Goal: Task Accomplishment & Management: Manage account settings

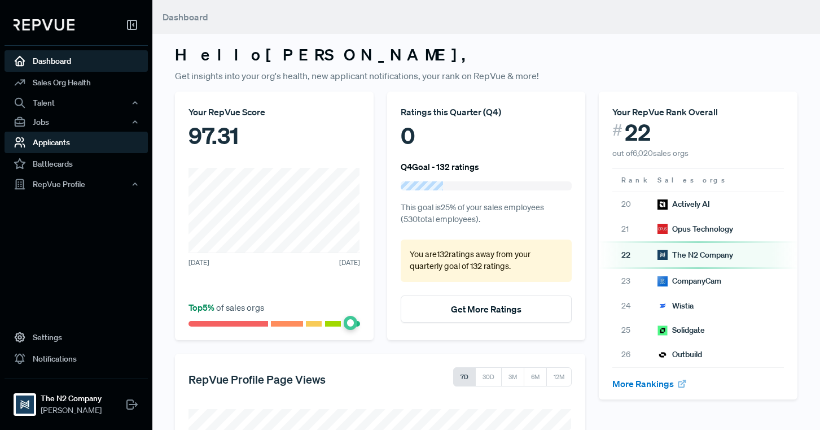
click at [67, 150] on link "Applicants" at bounding box center [76, 142] width 143 height 21
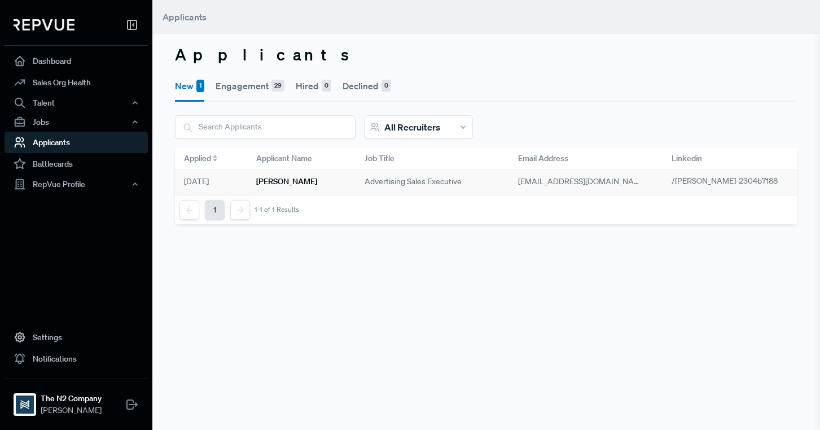
click at [282, 185] on h6 "[PERSON_NAME]" at bounding box center [286, 182] width 61 height 10
click at [419, 278] on div "Applicants New 1 Engagement 29 Hired 0 Declined 0 All Recruiters [PERSON_NAME] …" at bounding box center [486, 215] width 668 height 430
click at [305, 181] on div "[PERSON_NAME]" at bounding box center [301, 181] width 108 height 25
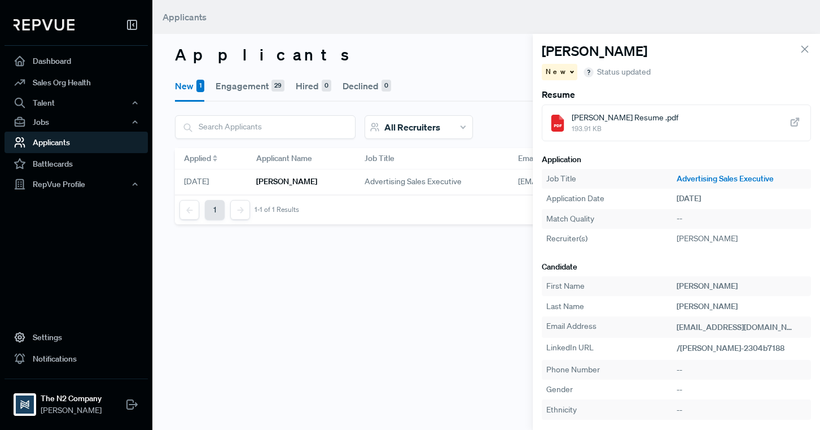
click at [793, 124] on icon at bounding box center [795, 122] width 12 height 12
click at [799, 124] on icon at bounding box center [795, 122] width 12 height 12
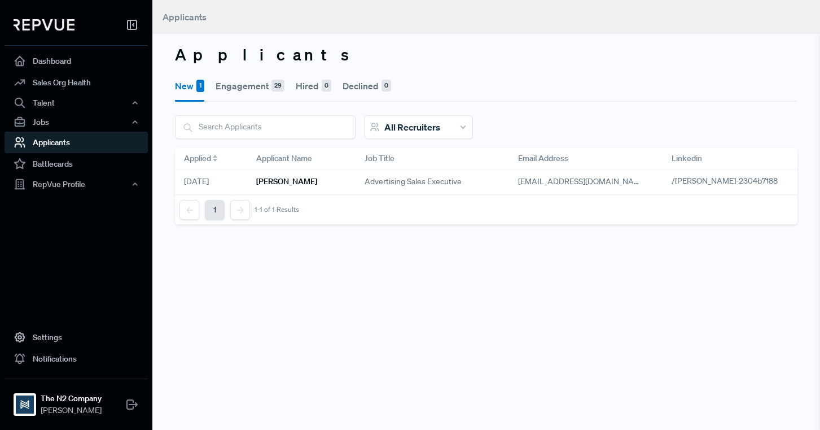
click at [426, 55] on h3 "Applicants" at bounding box center [486, 54] width 623 height 19
click at [269, 184] on h6 "[PERSON_NAME]" at bounding box center [286, 182] width 61 height 10
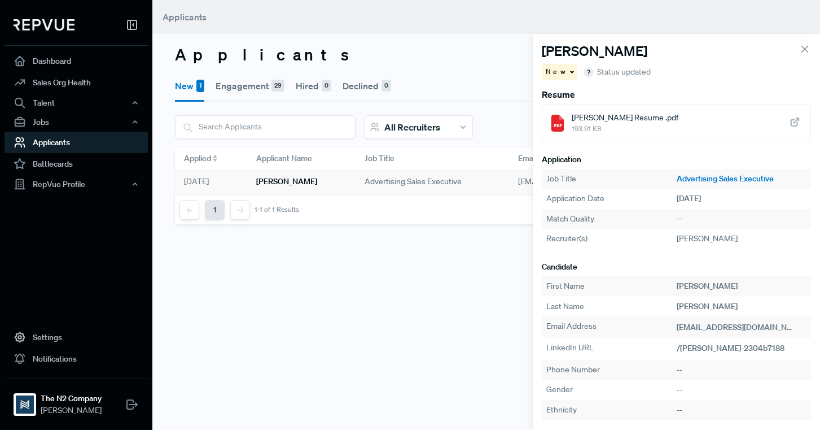
click at [564, 76] on div "New" at bounding box center [560, 72] width 36 height 16
click at [563, 95] on span "Engagement" at bounding box center [573, 92] width 45 height 10
